Goal: Task Accomplishment & Management: Use online tool/utility

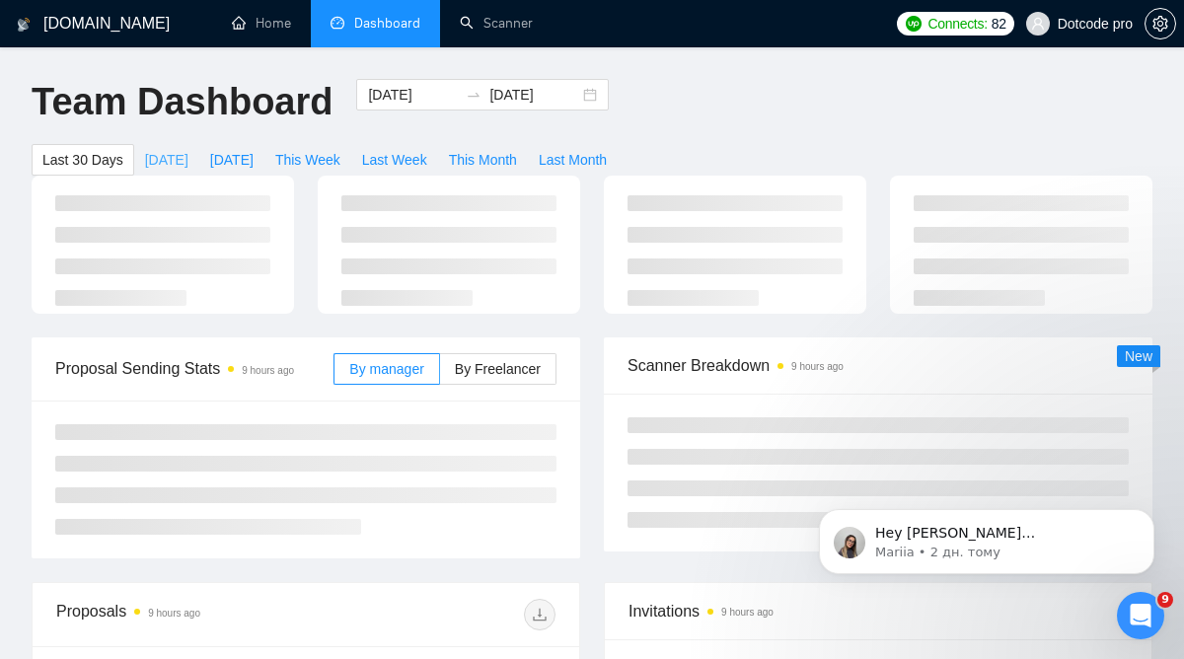
click at [187, 154] on button "[DATE]" at bounding box center [166, 160] width 65 height 32
type input "[DATE]"
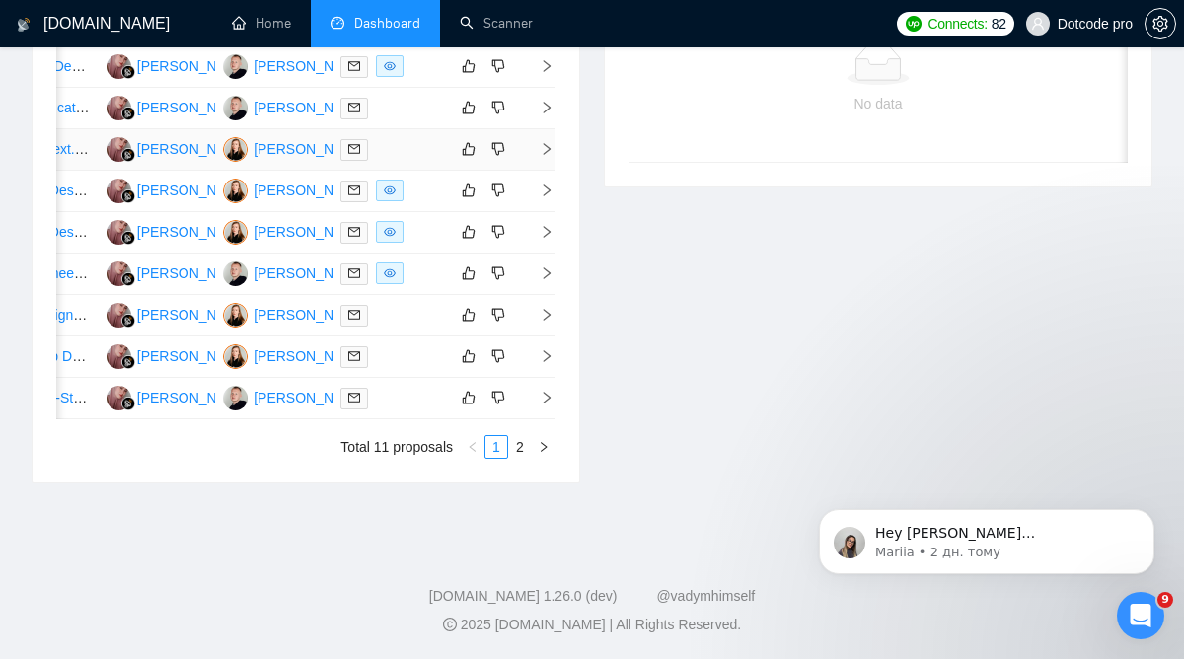
scroll to position [1131, 0]
click at [523, 458] on link "2" at bounding box center [520, 447] width 22 height 22
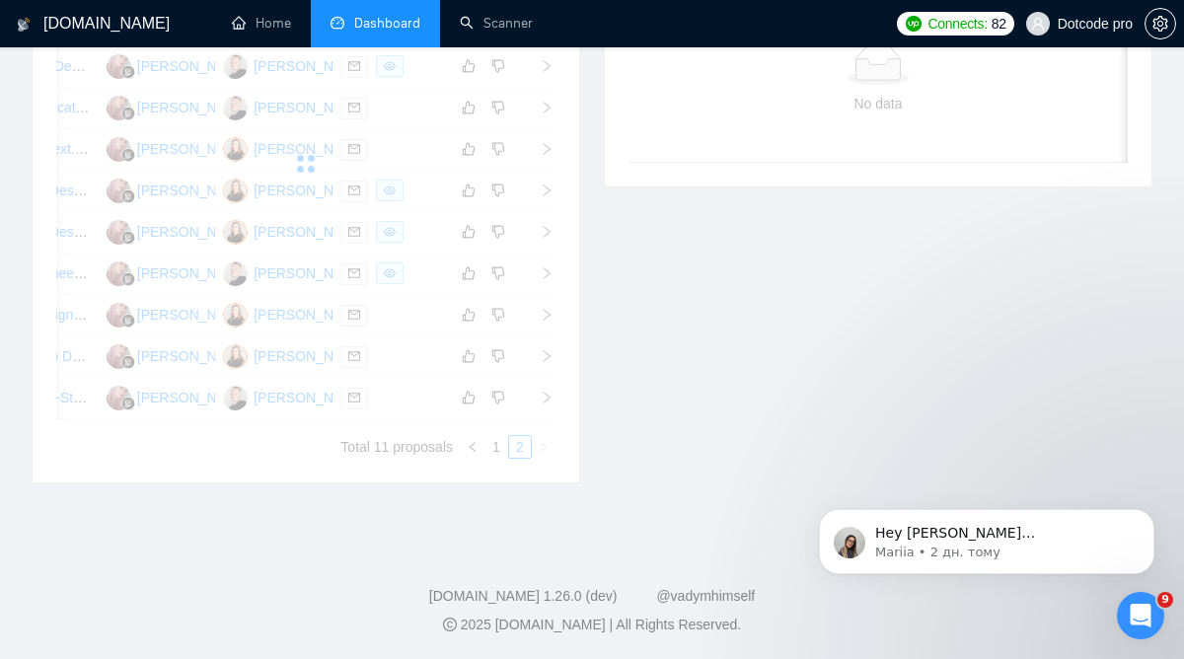
scroll to position [684, 0]
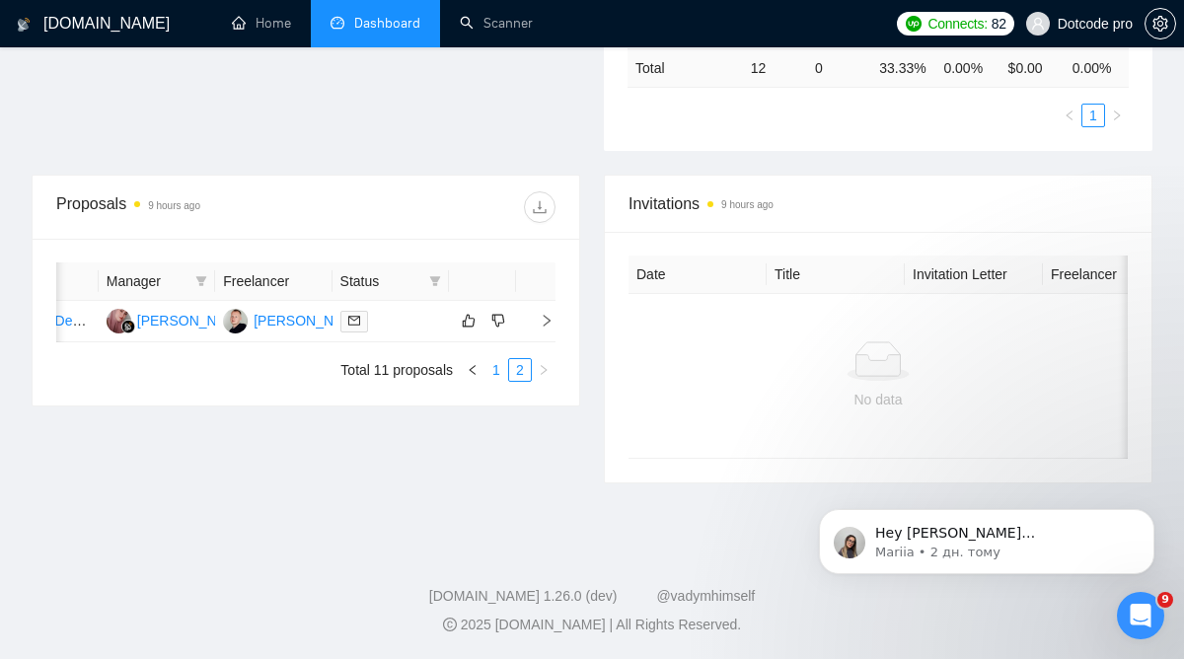
click at [495, 381] on link "1" at bounding box center [496, 370] width 22 height 22
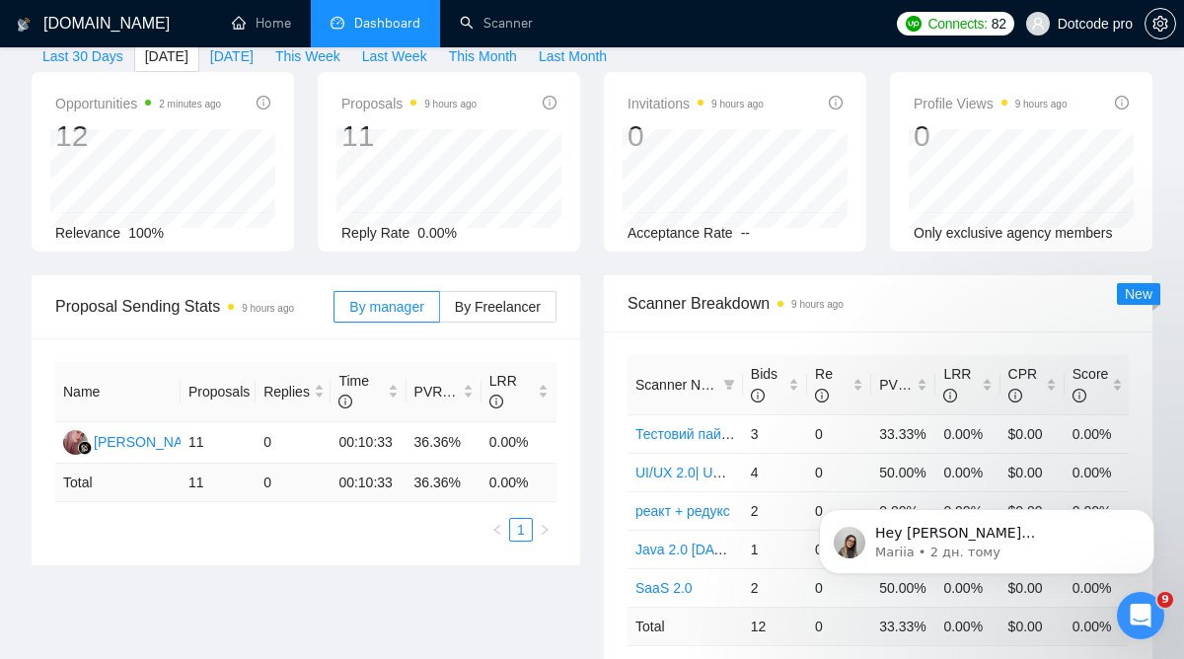
scroll to position [0, 0]
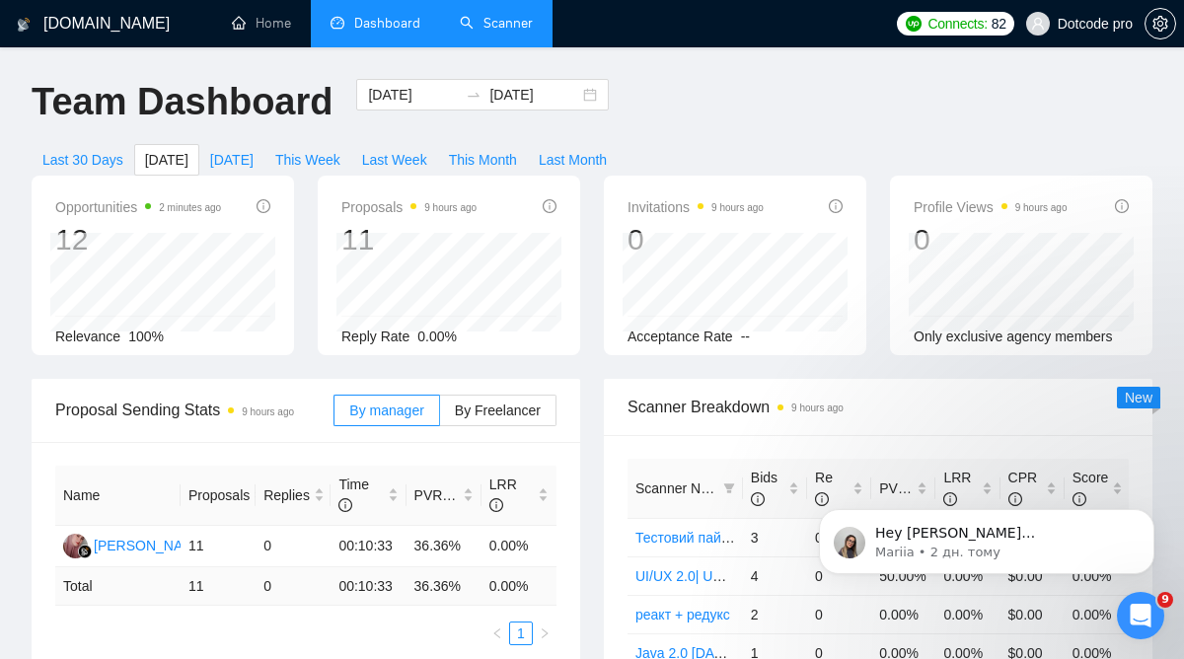
click at [511, 15] on link "Scanner" at bounding box center [496, 23] width 73 height 17
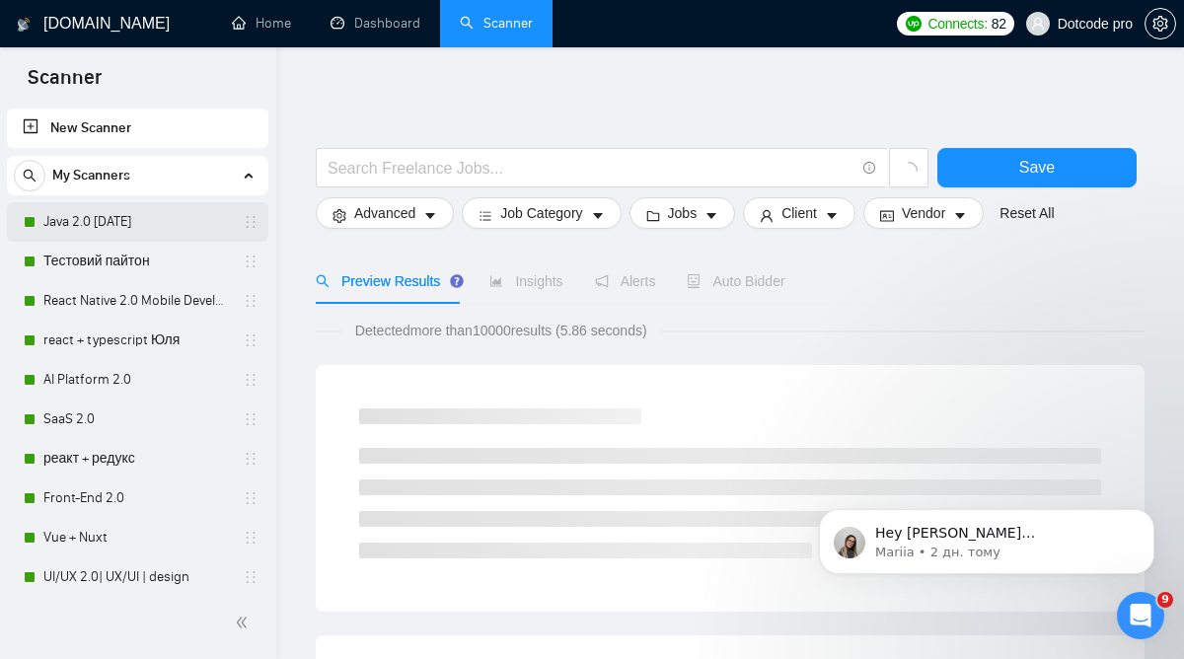
click at [186, 223] on link "Java 2.0 [DATE]" at bounding box center [136, 221] width 187 height 39
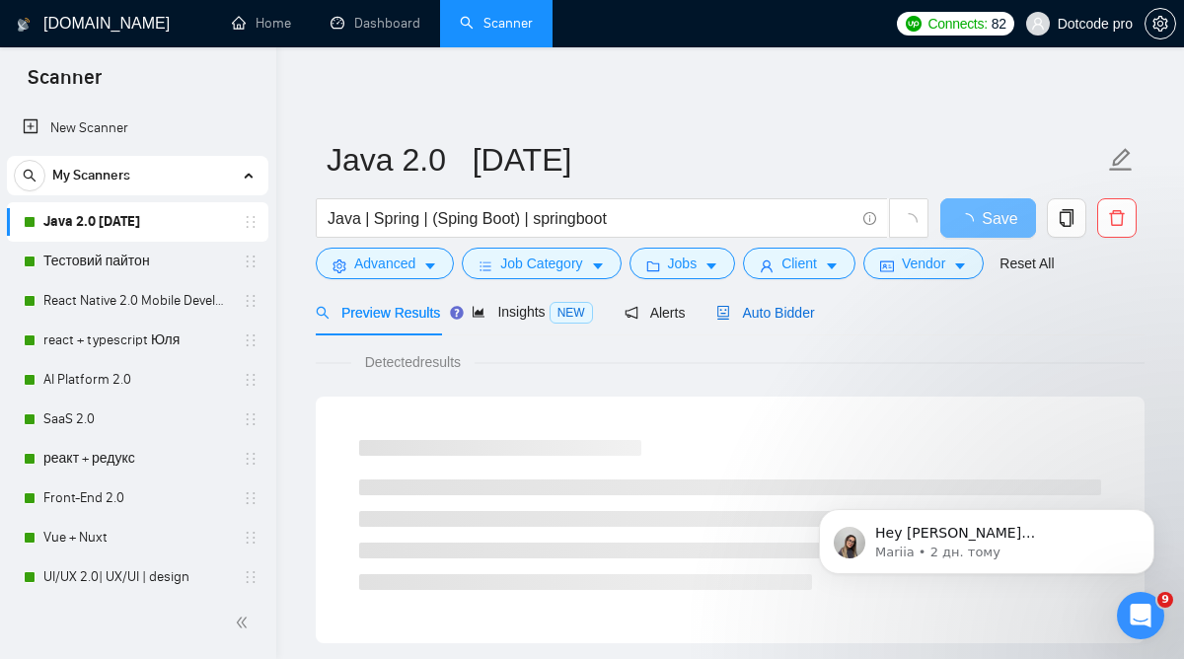
drag, startPoint x: 769, startPoint y: 312, endPoint x: 738, endPoint y: 331, distance: 37.2
click at [769, 312] on span "Auto Bidder" at bounding box center [765, 313] width 98 height 16
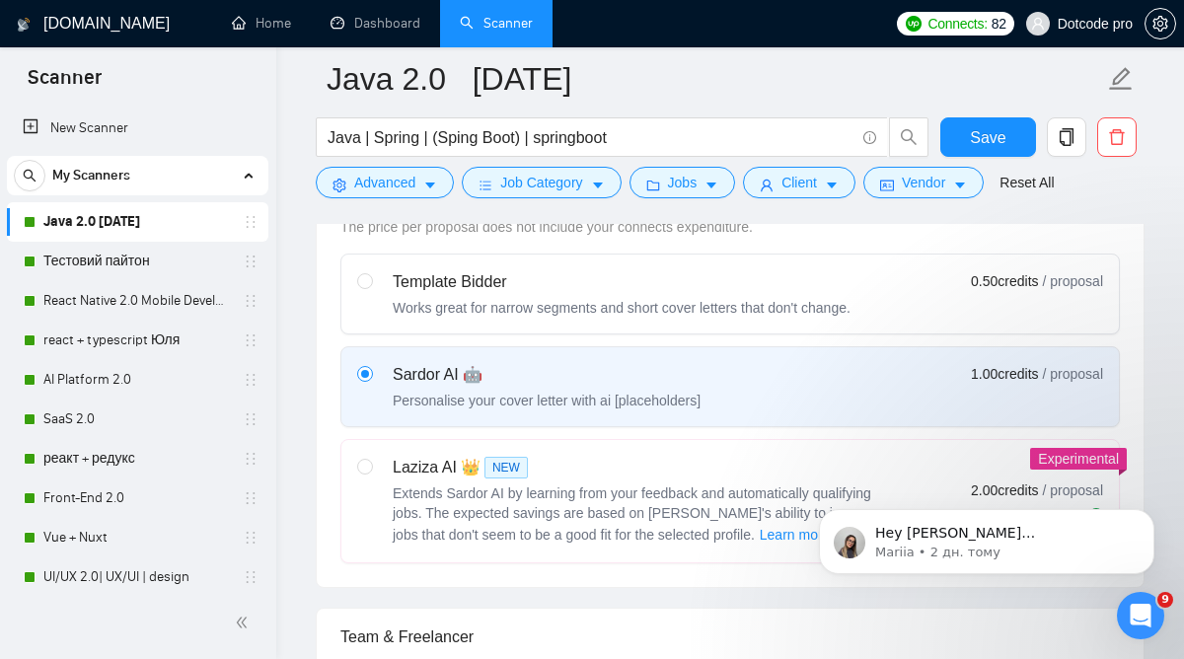
scroll to position [613, 0]
